Goal: Information Seeking & Learning: Find specific fact

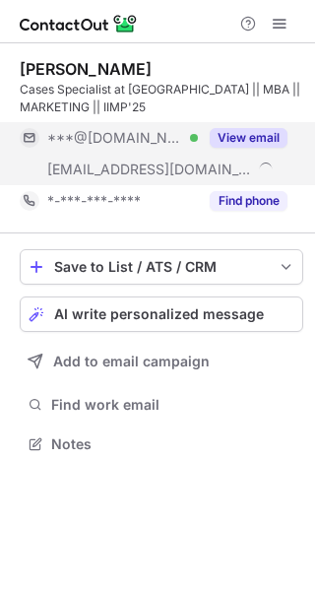
scroll to position [429, 315]
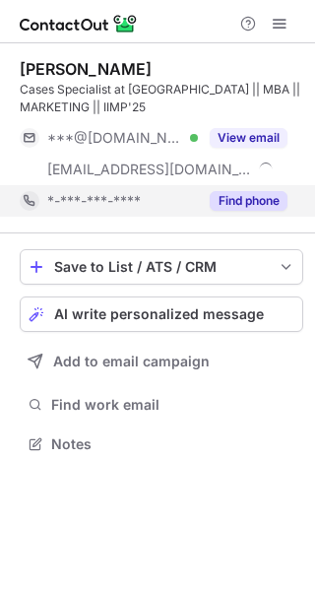
click at [237, 204] on button "Find phone" at bounding box center [249, 201] width 78 height 20
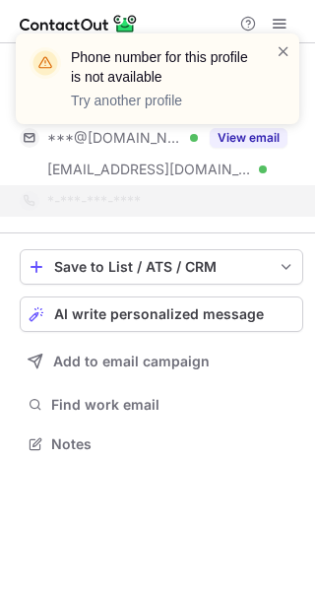
click at [249, 139] on div "Phone number for this profile is not available Try another profile" at bounding box center [157, 87] width 315 height 146
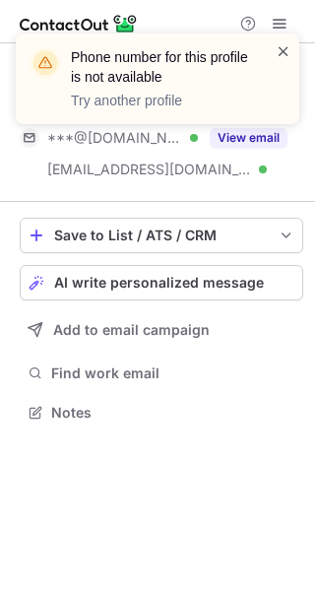
click at [282, 49] on span at bounding box center [284, 51] width 16 height 20
